Goal: Task Accomplishment & Management: Complete application form

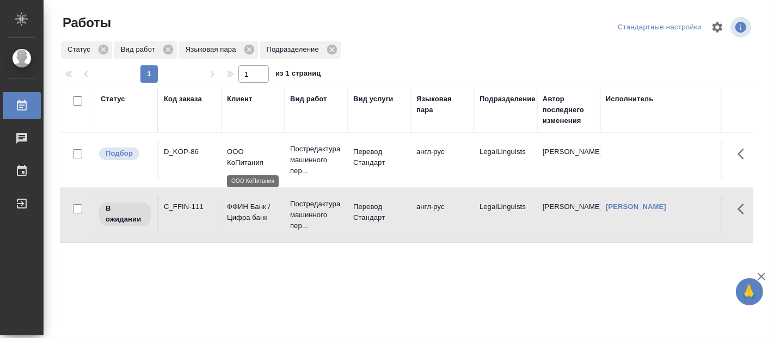
click at [249, 155] on p "ООО КоПитания" at bounding box center [253, 157] width 52 height 22
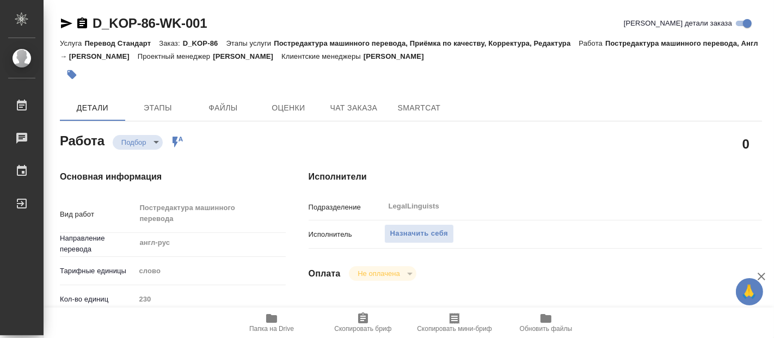
type textarea "x"
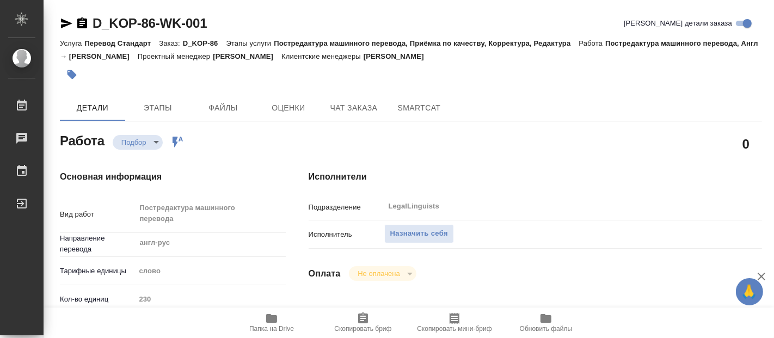
type textarea "x"
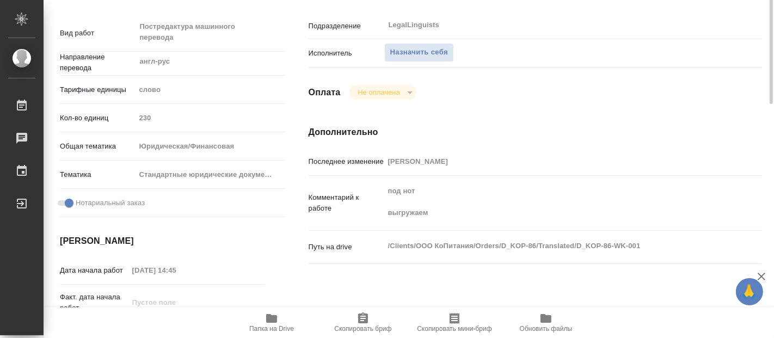
scroll to position [242, 0]
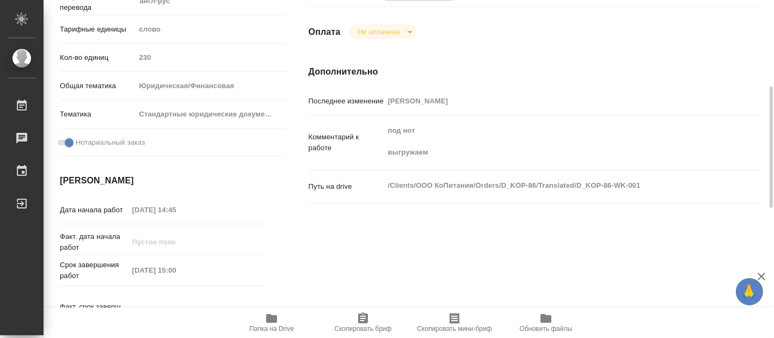
type textarea "x"
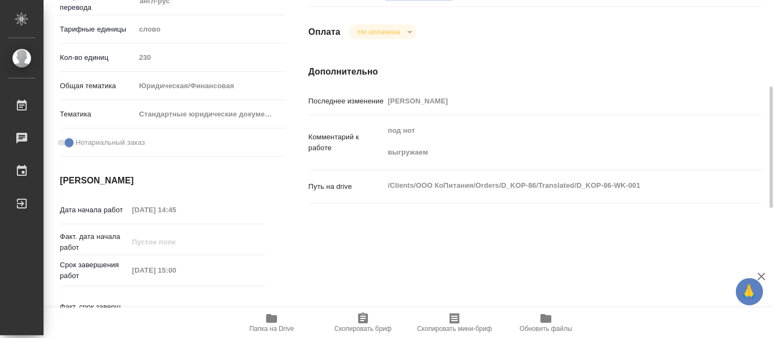
type textarea "x"
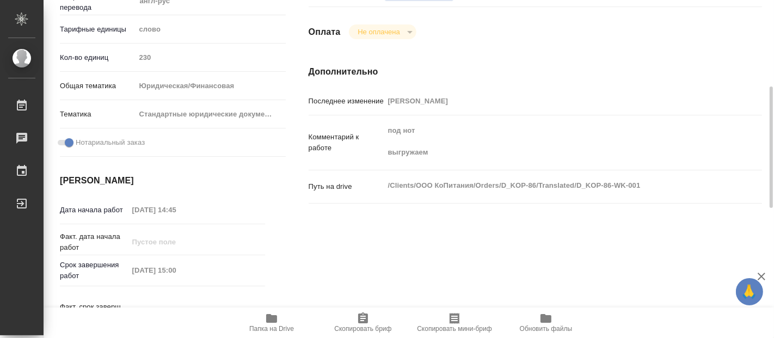
type textarea "x"
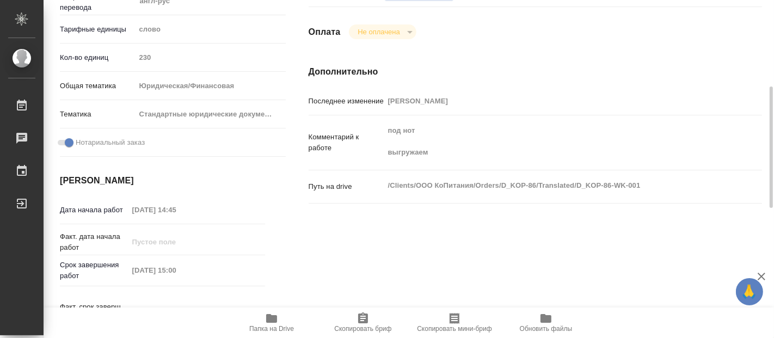
type textarea "x"
